Goal: Information Seeking & Learning: Learn about a topic

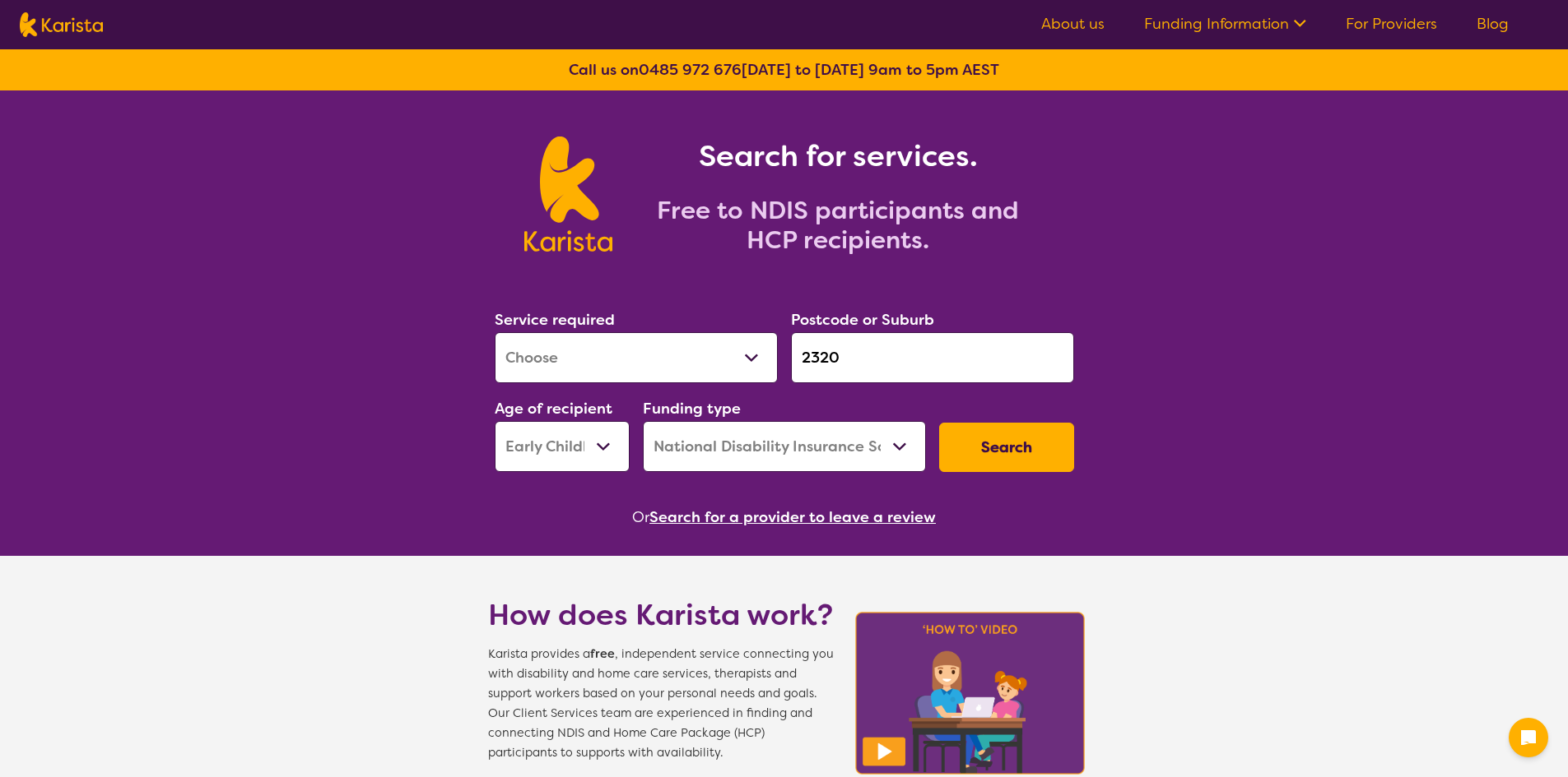
select select "[MEDICAL_DATA]"
select select "EC"
select select "NDIS"
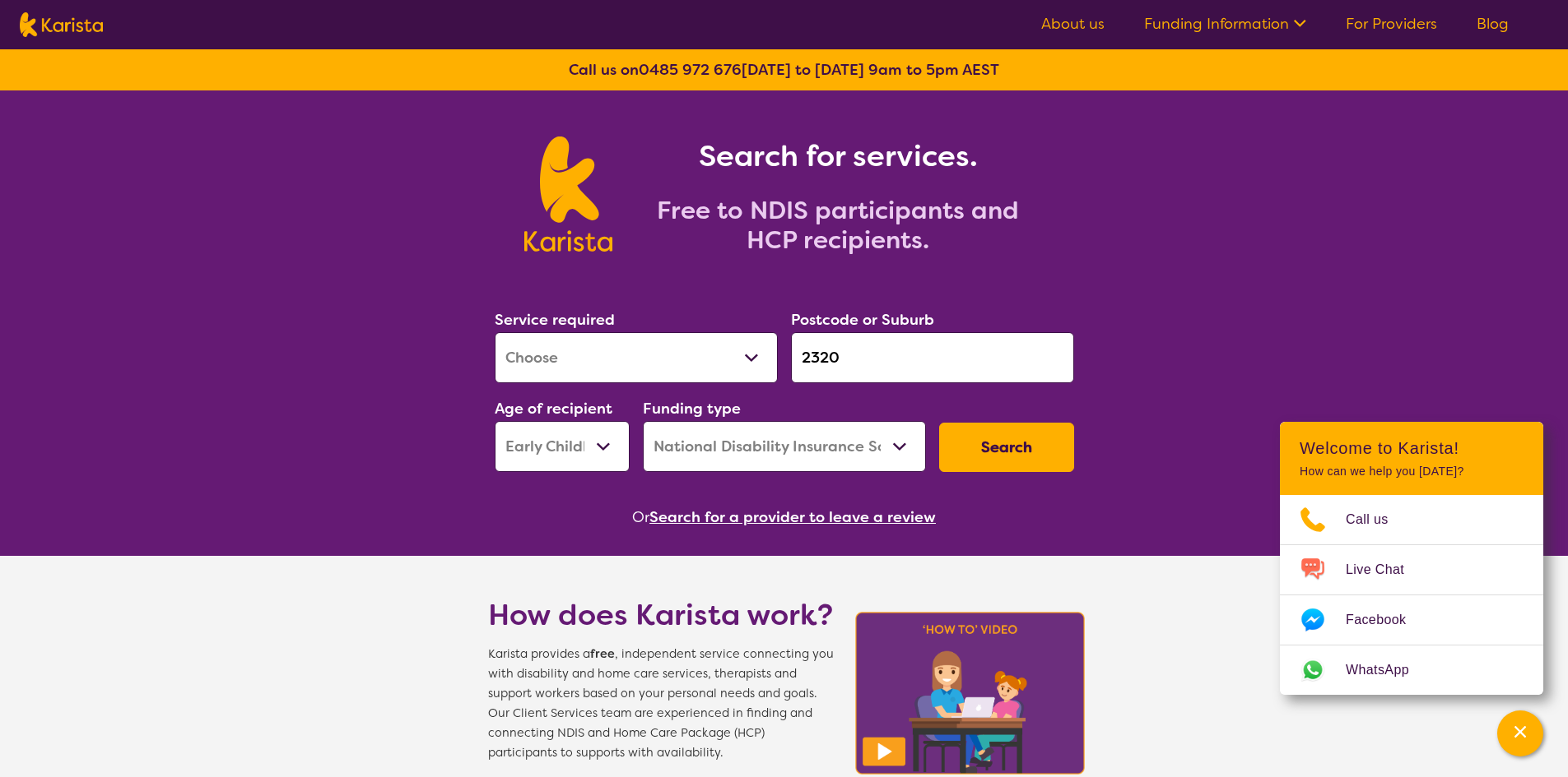
click at [888, 364] on input "2320" at bounding box center [932, 357] width 283 height 51
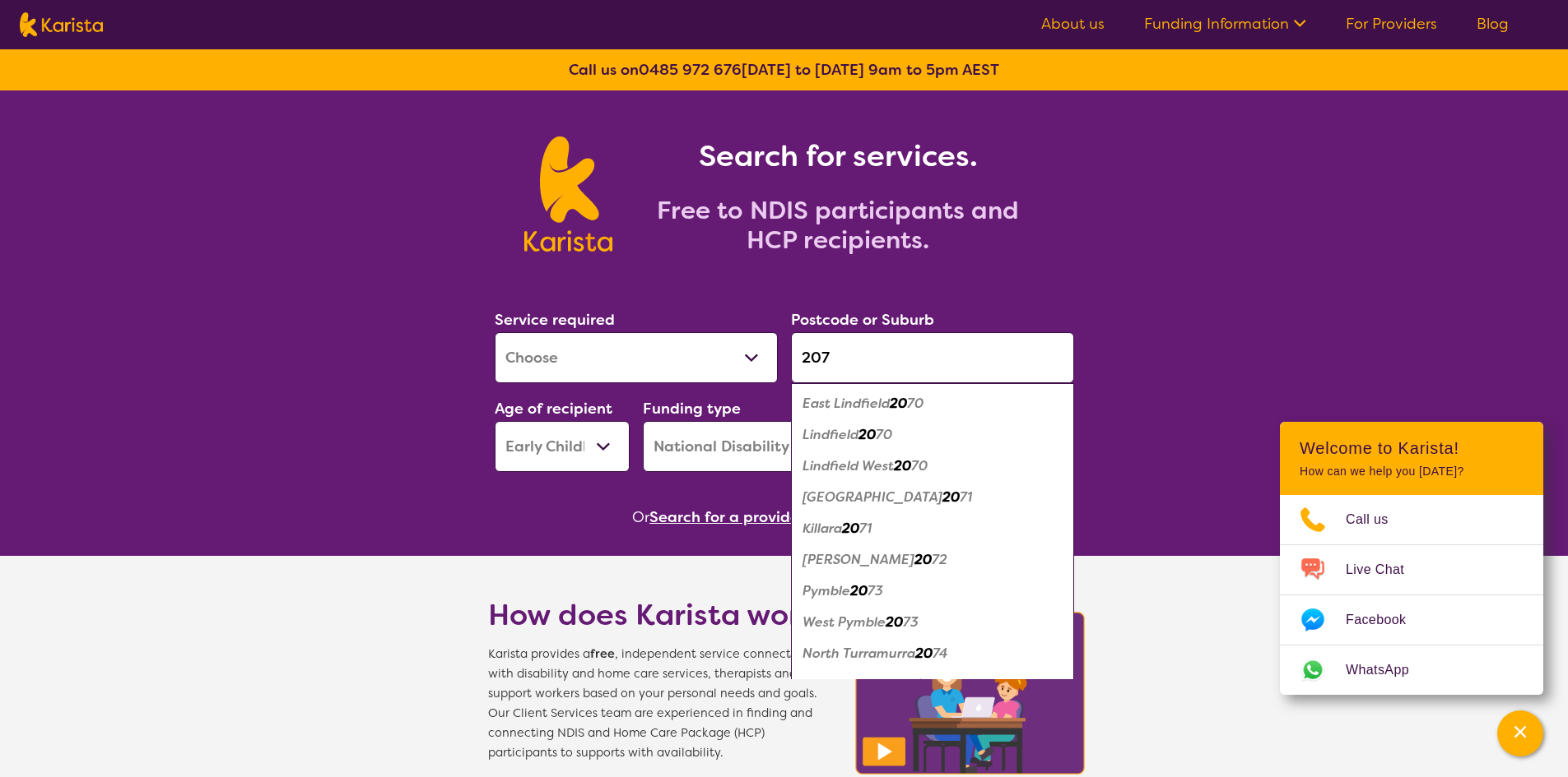
type input "2075"
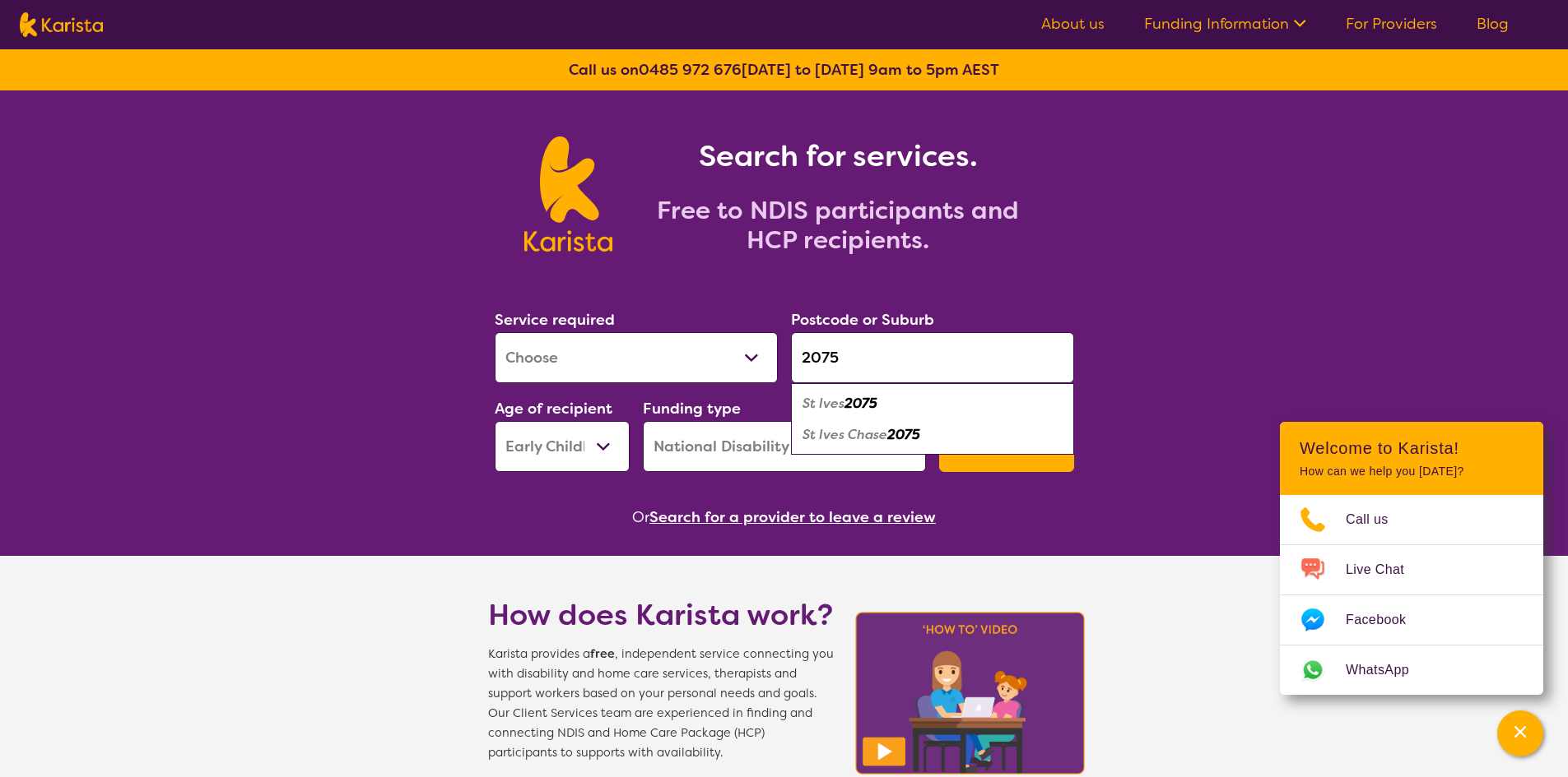
click at [860, 396] on em "2075" at bounding box center [860, 404] width 32 height 17
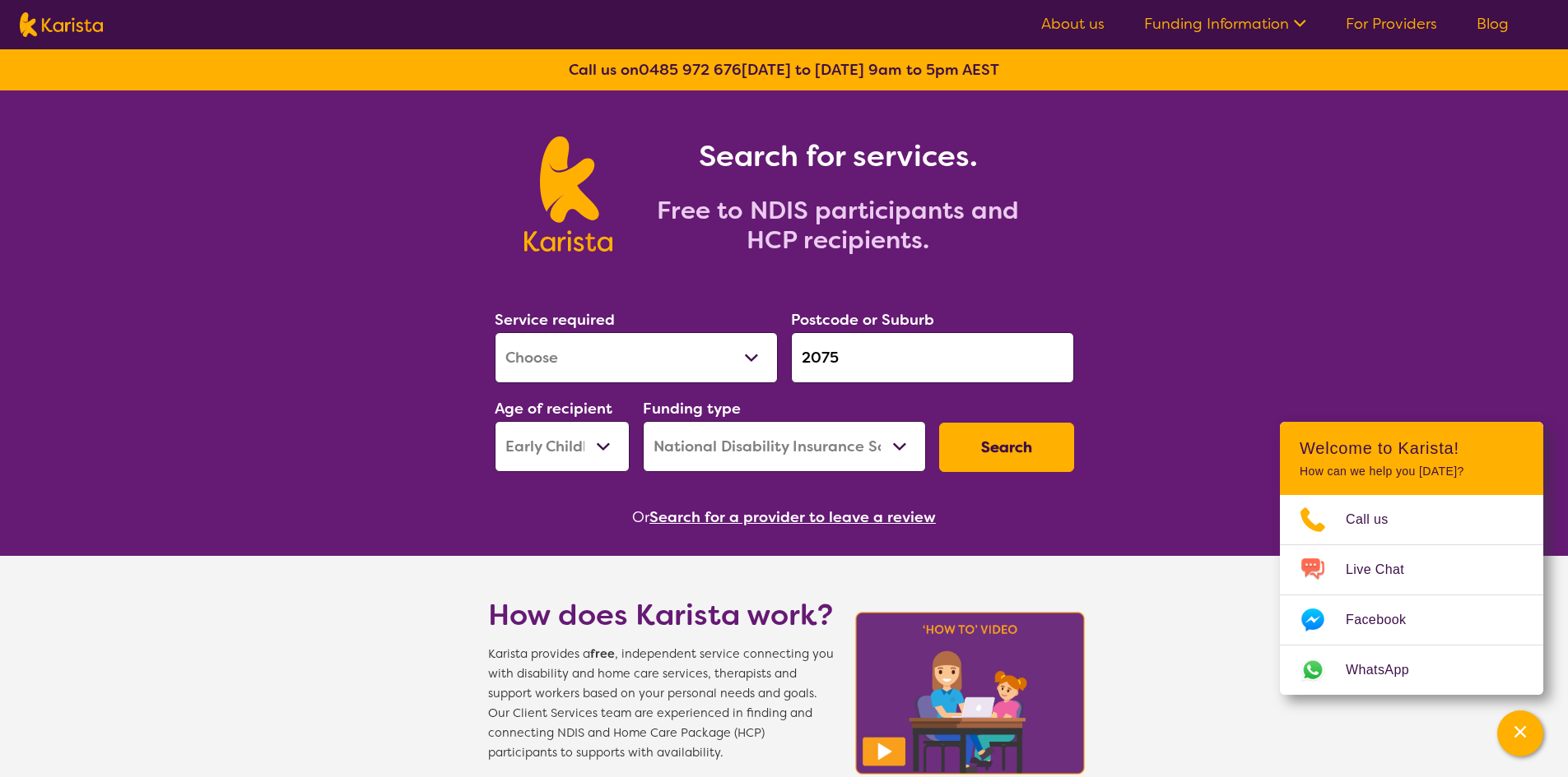
click at [521, 454] on select "Early Childhood - 0 to 9 Child - 10 to 11 Adolescent - 12 to 17 Adult - 18 to 6…" at bounding box center [562, 446] width 135 height 51
click at [573, 444] on select "Early Childhood - 0 to 9 Child - 10 to 11 Adolescent - 12 to 17 Adult - 18 to 6…" at bounding box center [562, 446] width 135 height 51
select select "AS"
click at [495, 421] on select "Early Childhood - 0 to 9 Child - 10 to 11 Adolescent - 12 to 17 Adult - 18 to 6…" at bounding box center [562, 446] width 135 height 51
click at [967, 457] on button "Search" at bounding box center [1006, 448] width 135 height 50
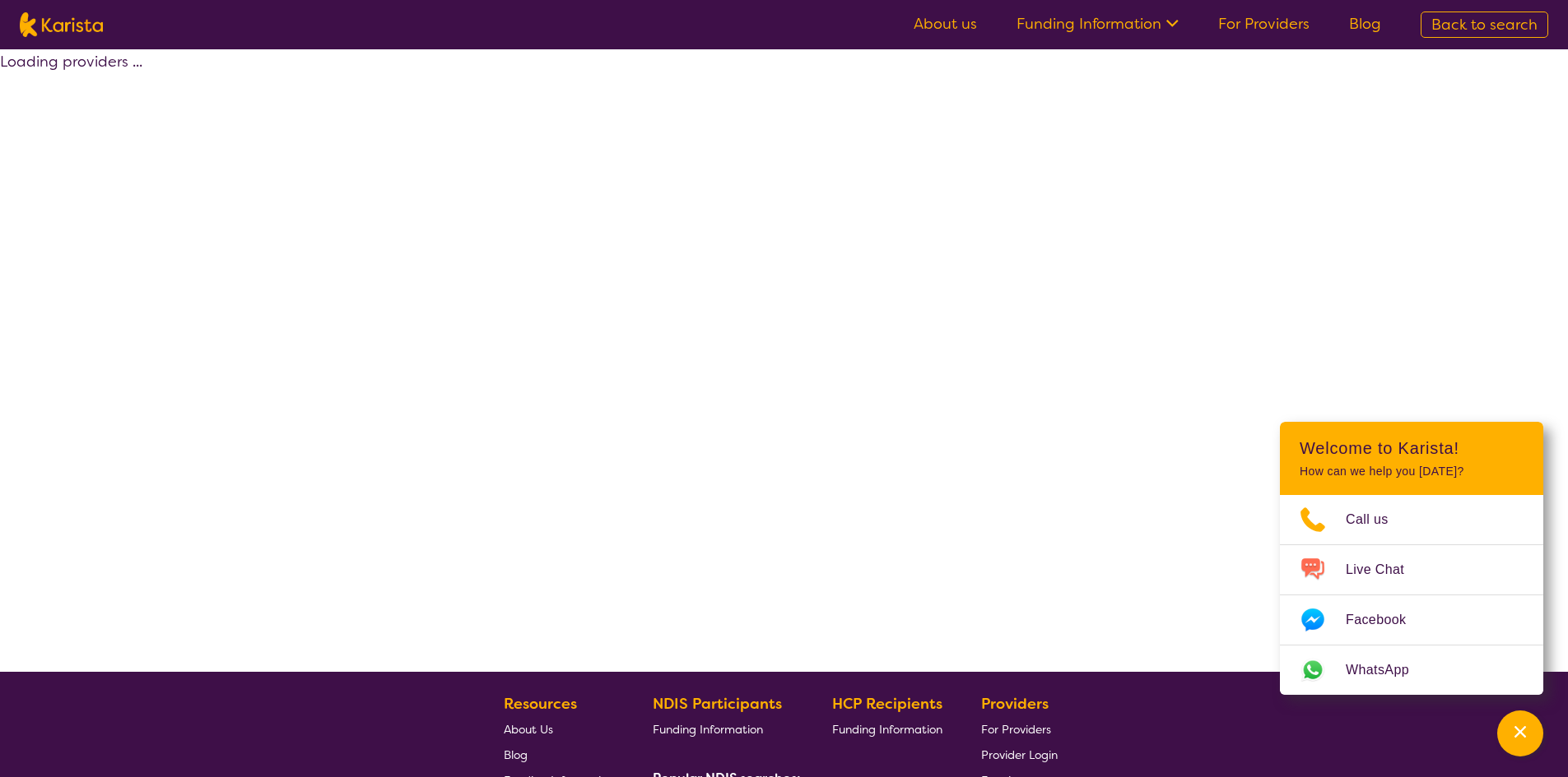
select select "by_score"
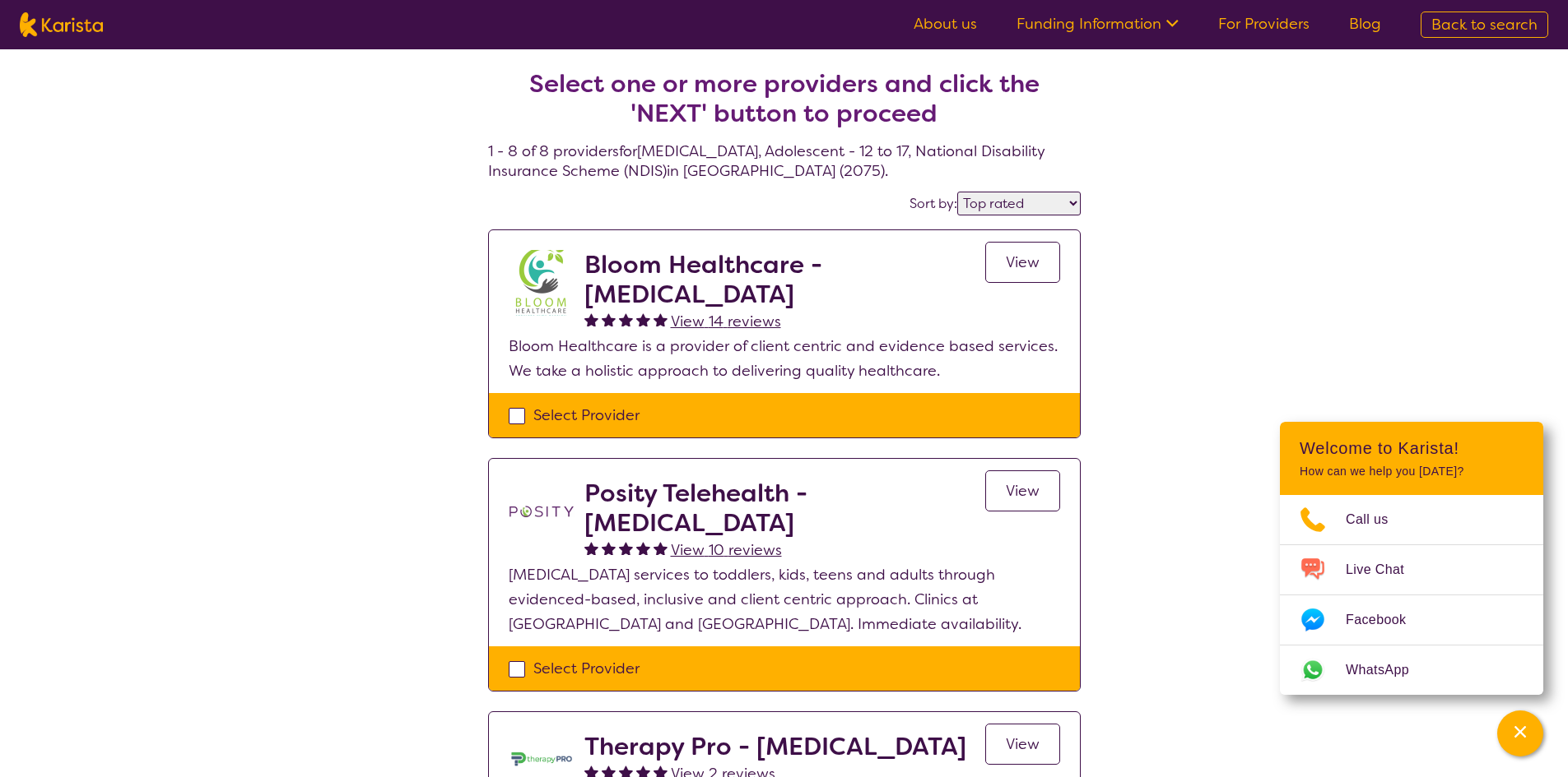
click at [1006, 264] on span "View" at bounding box center [1022, 262] width 33 height 20
